Goal: Information Seeking & Learning: Compare options

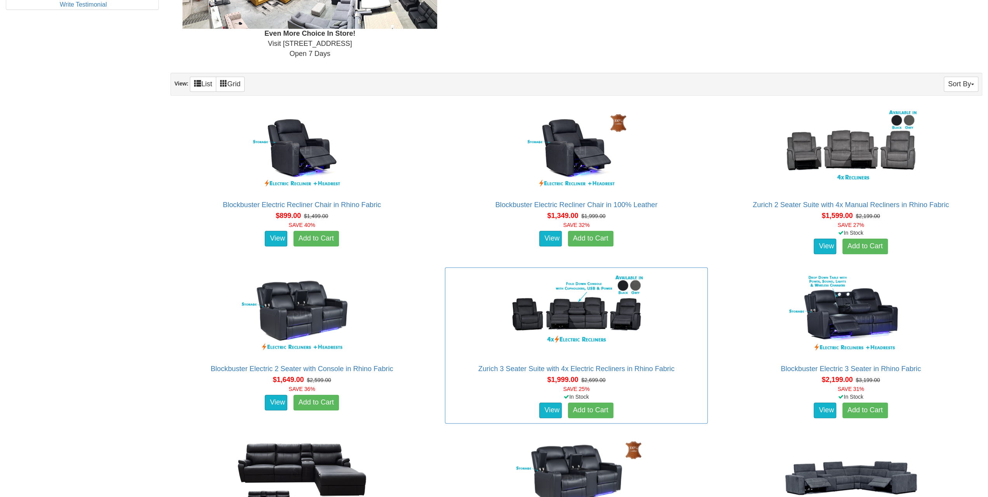
scroll to position [466, 0]
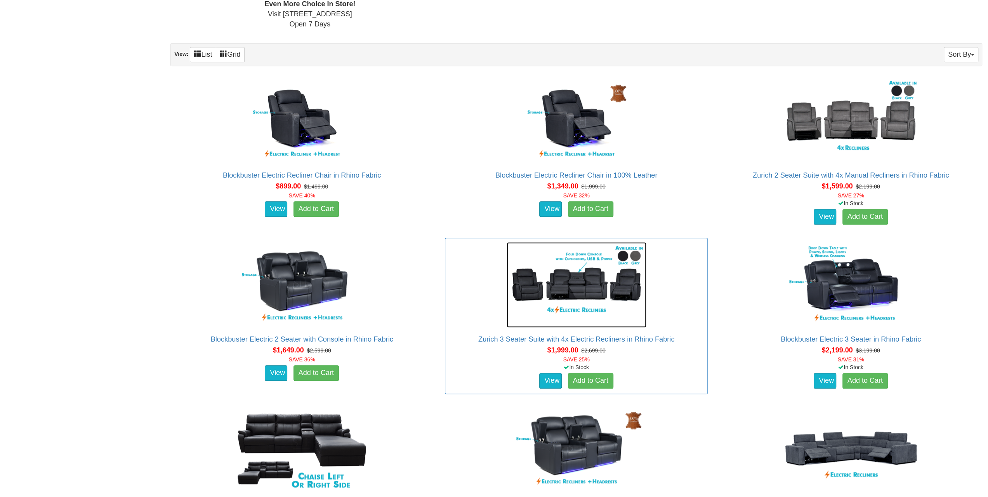
click at [573, 288] on img at bounding box center [577, 284] width 140 height 85
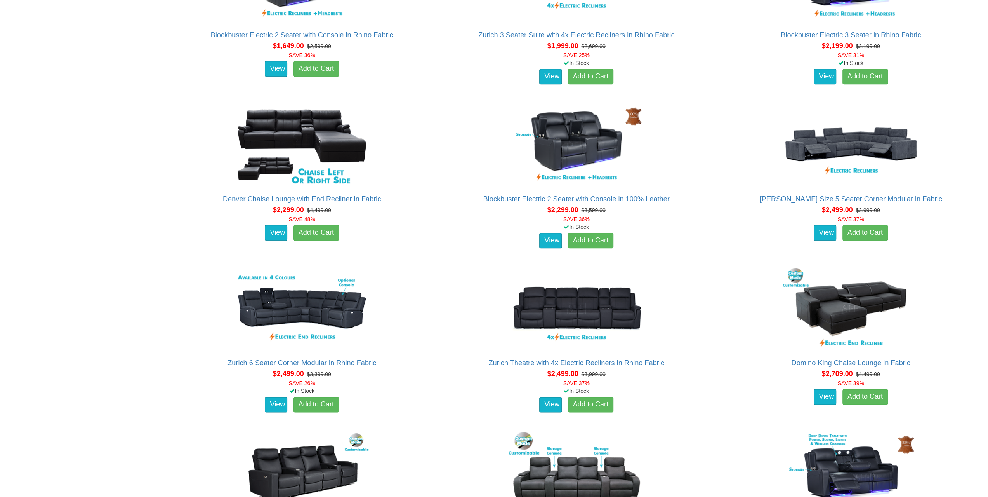
scroll to position [777, 0]
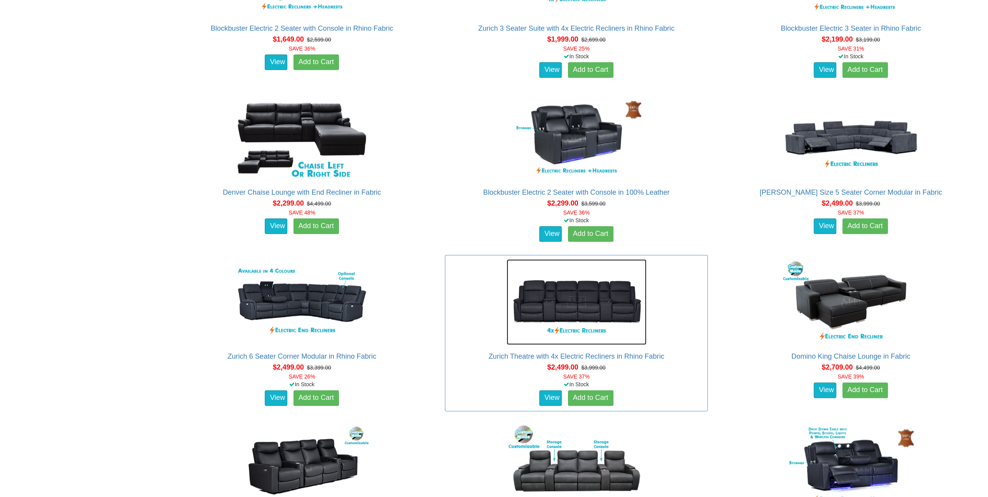
click at [567, 308] on img at bounding box center [577, 301] width 140 height 85
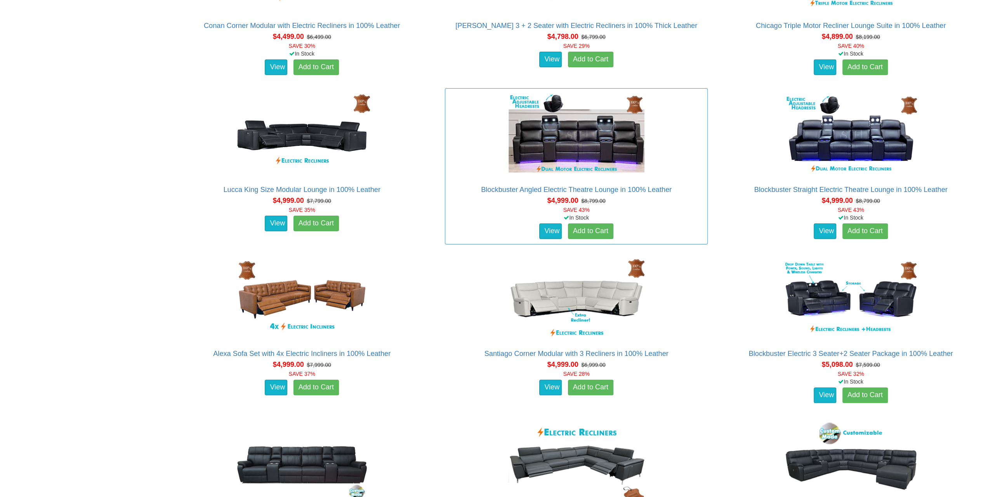
scroll to position [3001, 0]
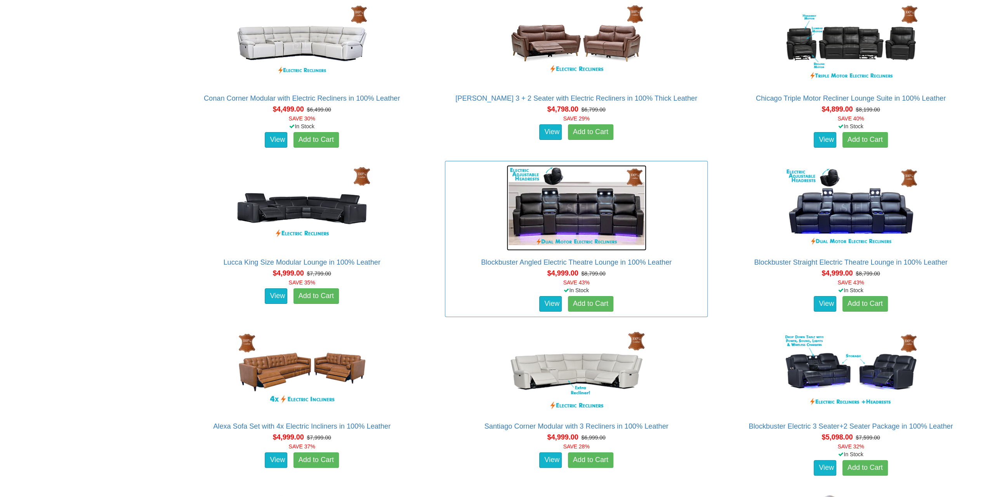
click at [580, 209] on img at bounding box center [577, 207] width 140 height 85
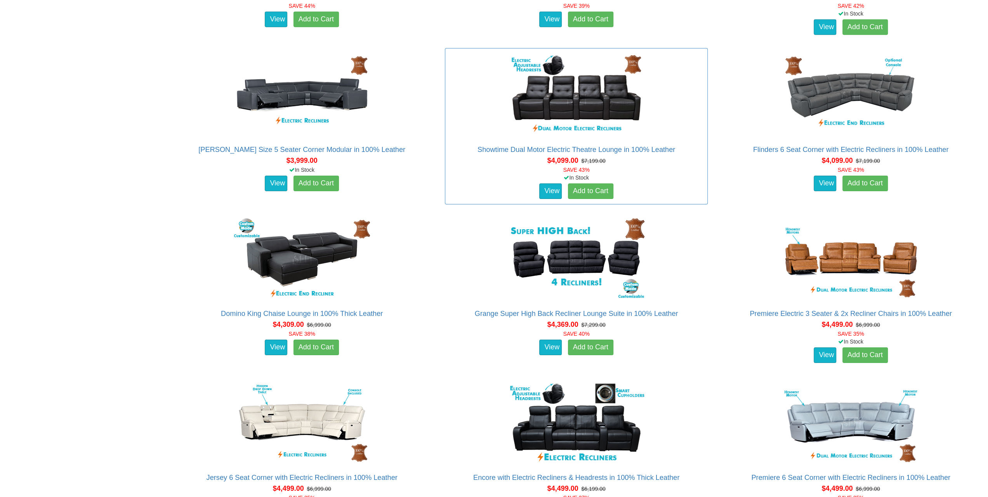
scroll to position [2457, 0]
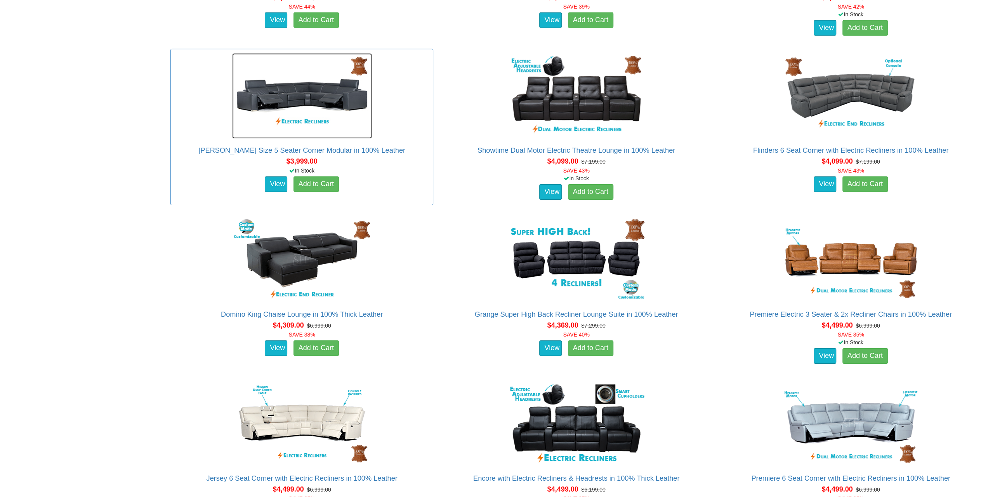
click at [300, 97] on img at bounding box center [302, 95] width 140 height 85
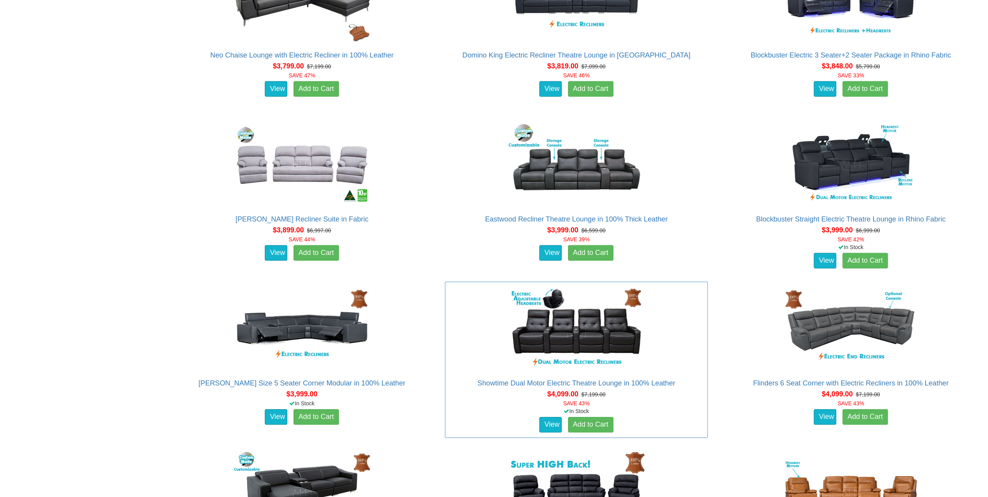
scroll to position [2224, 0]
click at [307, 165] on img at bounding box center [302, 164] width 140 height 85
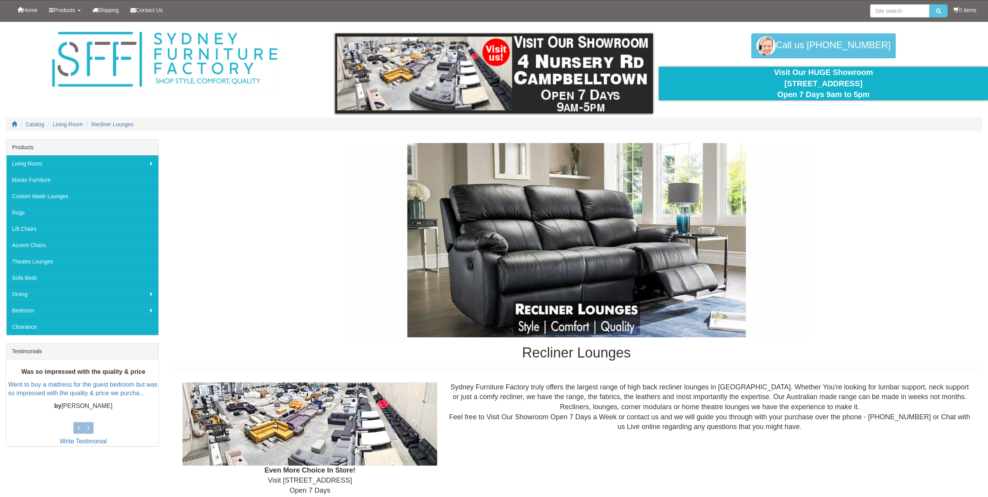
click at [558, 235] on img at bounding box center [577, 240] width 466 height 194
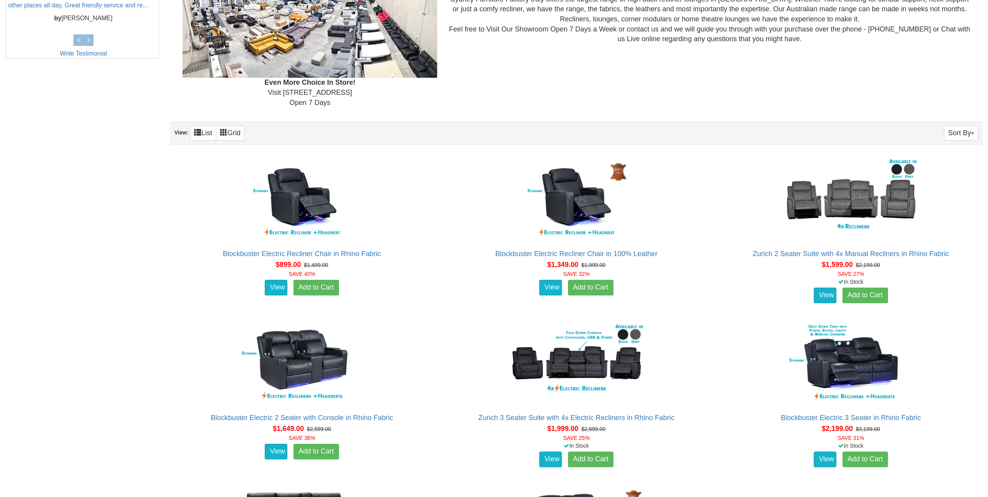
scroll to position [388, 0]
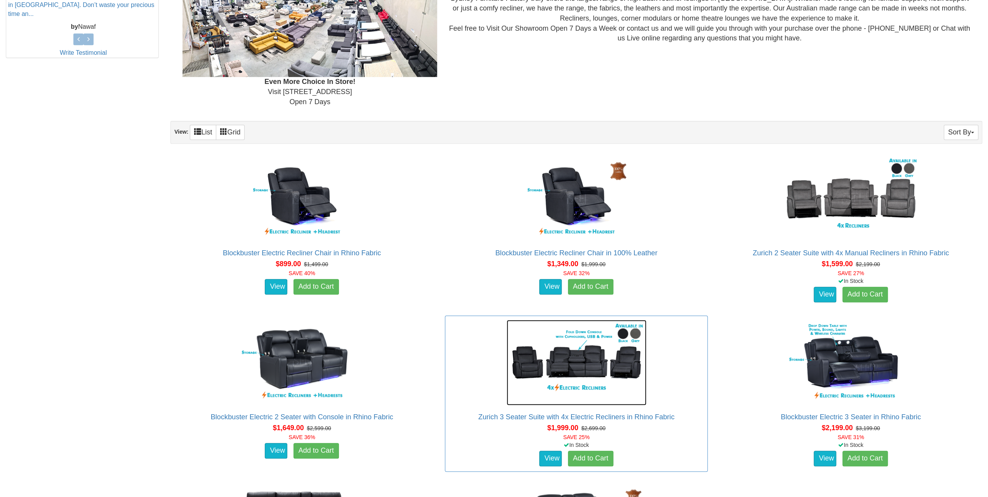
click at [586, 361] on img at bounding box center [577, 362] width 140 height 85
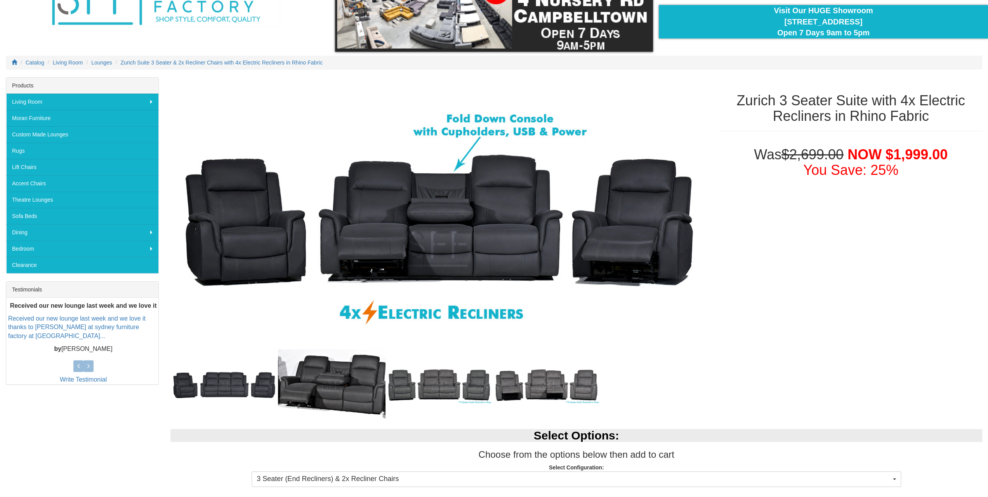
scroll to position [116, 0]
